Goal: Communication & Community: Answer question/provide support

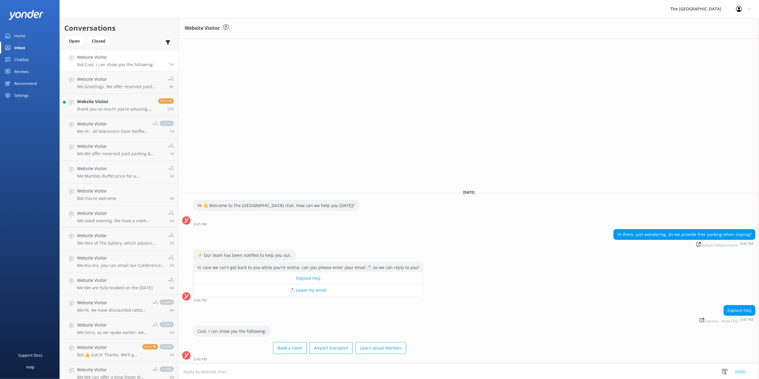
click at [261, 372] on textarea at bounding box center [469, 371] width 580 height 15
click at [266, 372] on textarea "Hi, we offer free parking (first in first serve) as well as Paid reserved carpa…" at bounding box center [469, 371] width 580 height 15
click at [392, 372] on textarea "Hi, we offer free parking (first in first serve), as well as Paid reserved carp…" at bounding box center [469, 371] width 580 height 15
click at [428, 373] on textarea "Hi, we offer free parking (first in first serve), as well as Paid reserved carp…" at bounding box center [469, 371] width 580 height 15
type textarea "Hi, we offer free parking (first in first serve), as well as Paid reserved carp…"
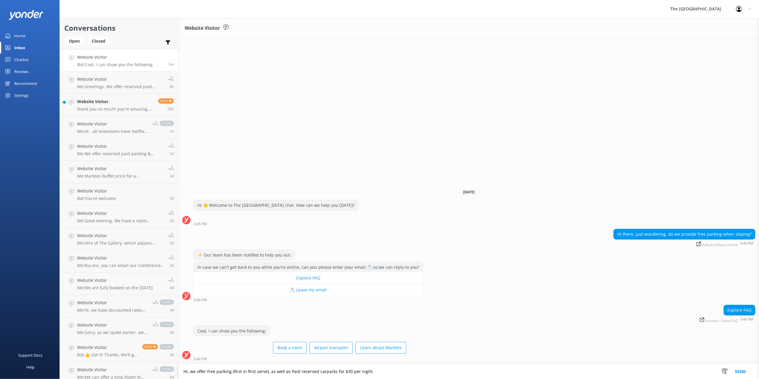
click at [737, 369] on button "Send" at bounding box center [740, 371] width 22 height 15
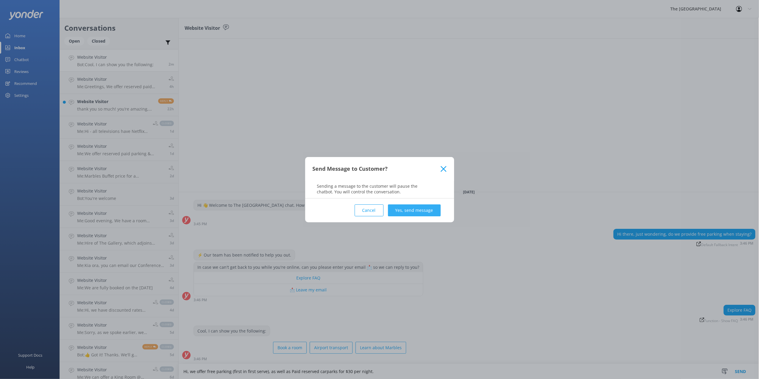
click at [399, 206] on button "Yes, send message" at bounding box center [414, 210] width 53 height 12
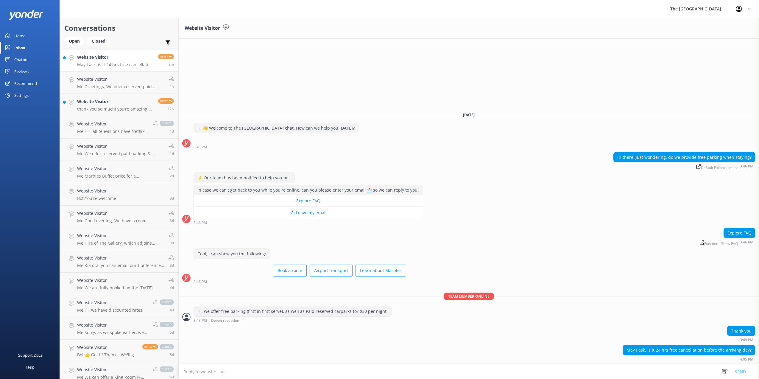
click at [322, 369] on textarea at bounding box center [469, 371] width 580 height 15
type textarea "i"
type textarea "Hi, yes, if you have booked with us directly, you can cancel the booking before…"
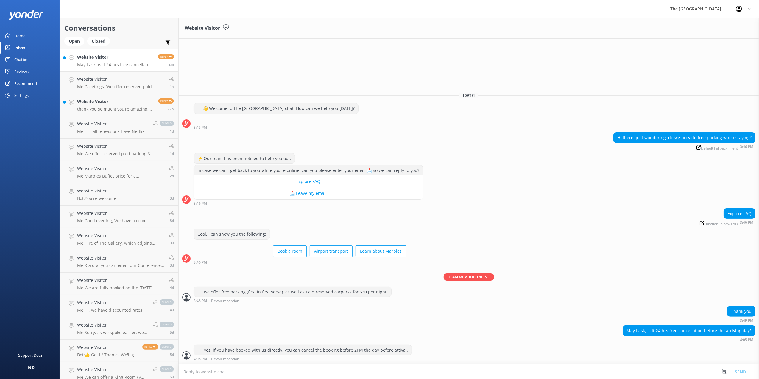
click at [407, 369] on textarea at bounding box center [469, 371] width 580 height 15
type textarea "arrival*"
